Goal: Information Seeking & Learning: Learn about a topic

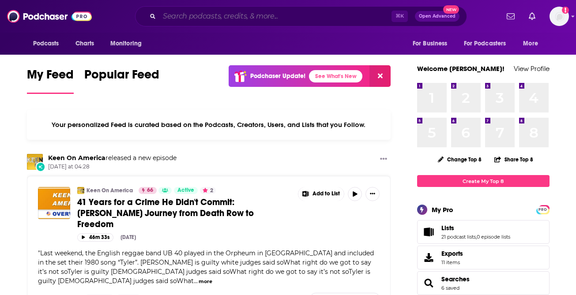
click at [225, 18] on input "Search podcasts, credits, & more..." at bounding box center [275, 16] width 232 height 14
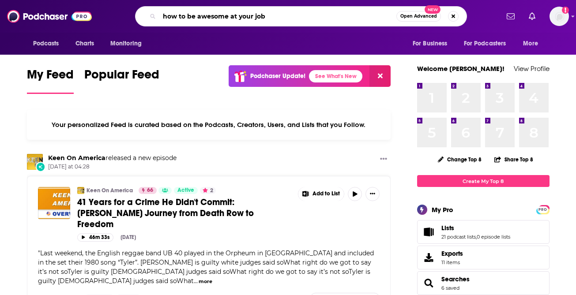
type input "how to be awesome at your job"
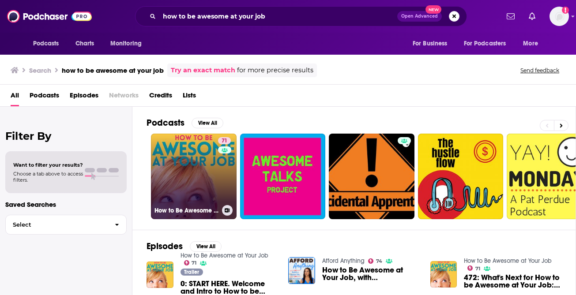
click at [175, 157] on link "71 How to Be Awesome at Your Job" at bounding box center [194, 177] width 86 height 86
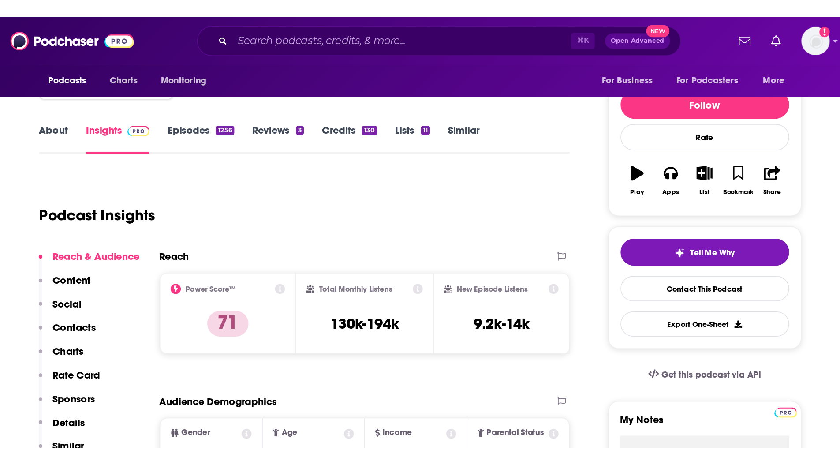
scroll to position [72, 0]
